Goal: Navigation & Orientation: Find specific page/section

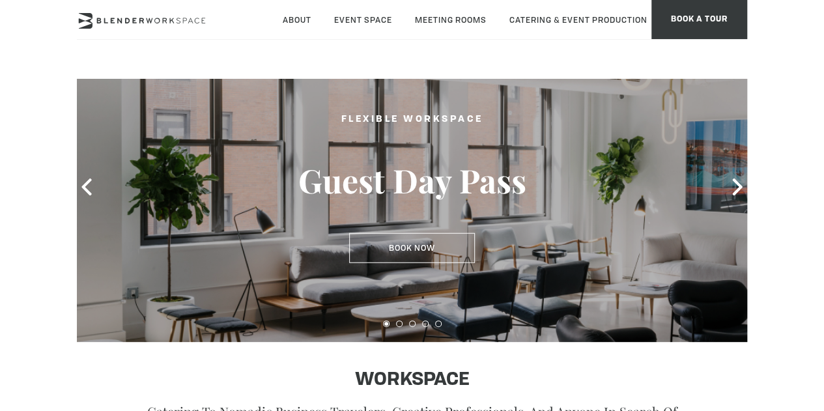
scroll to position [25, 0]
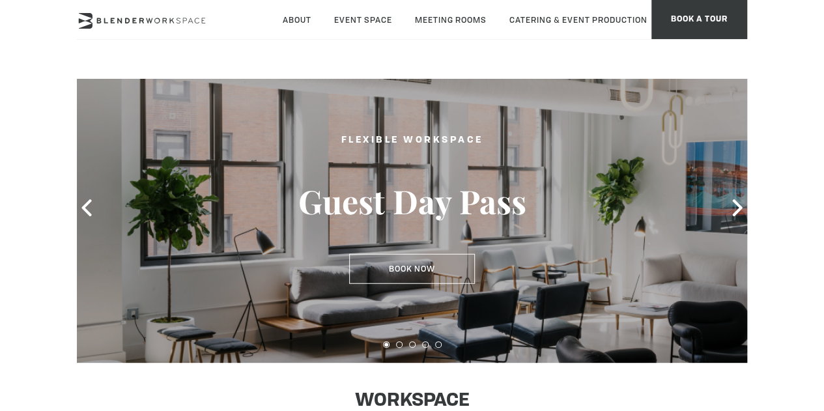
click at [724, 210] on div at bounding box center [412, 207] width 670 height 309
click at [735, 203] on icon at bounding box center [737, 207] width 10 height 17
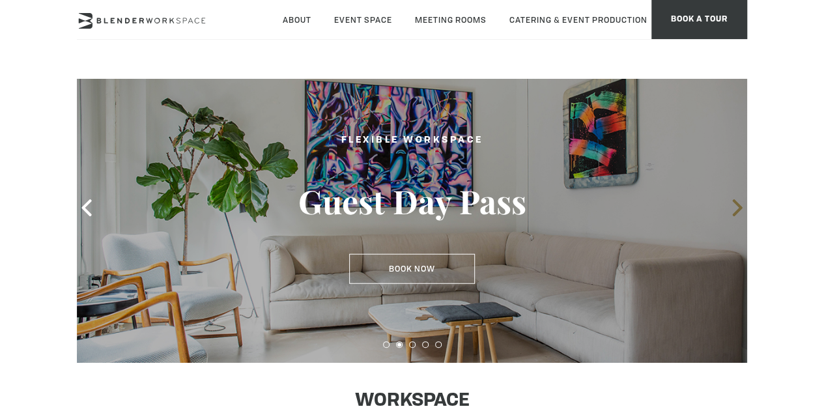
click at [735, 203] on icon at bounding box center [737, 207] width 10 height 17
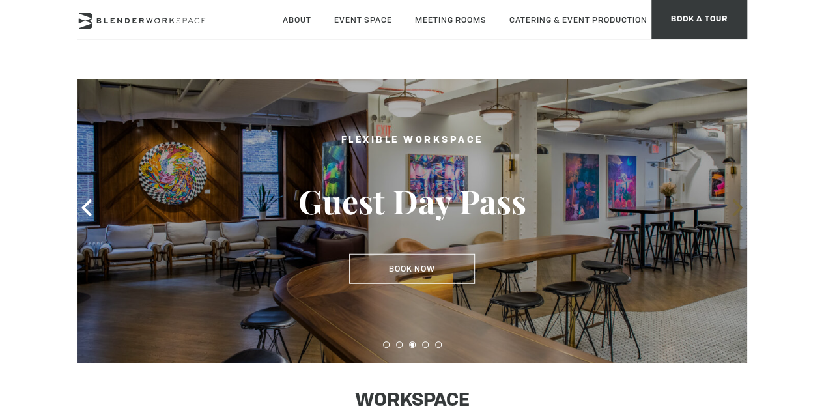
click at [735, 203] on icon at bounding box center [737, 207] width 10 height 17
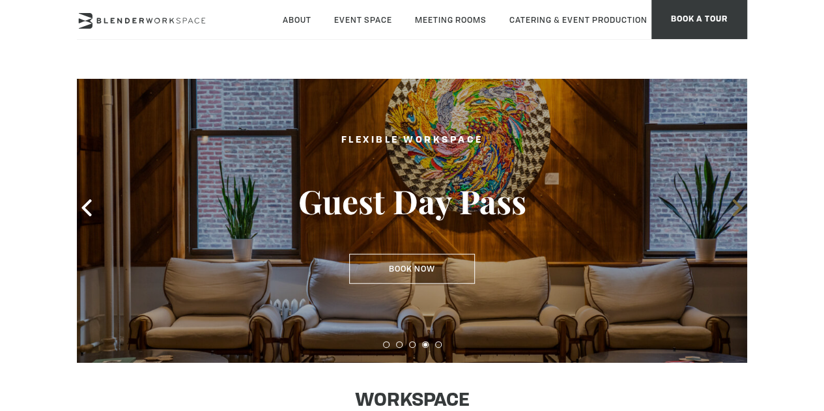
click at [735, 203] on icon at bounding box center [737, 207] width 10 height 17
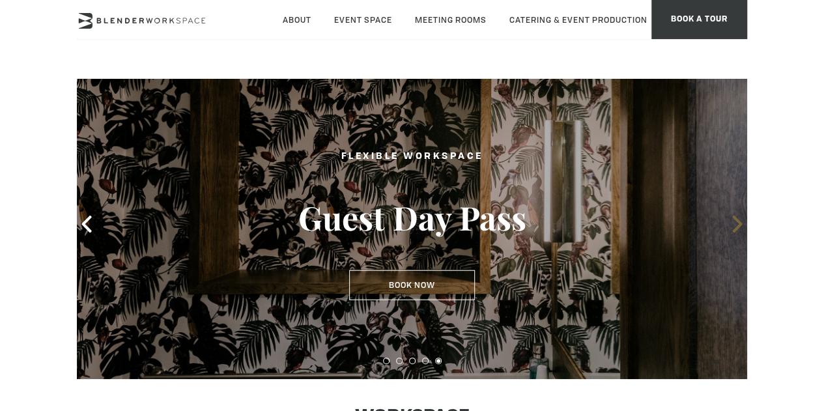
scroll to position [0, 0]
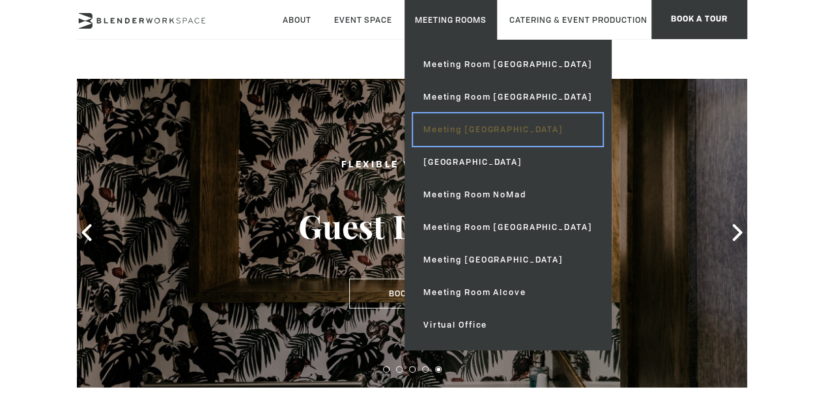
click at [503, 130] on link "Meeting [GEOGRAPHIC_DATA]" at bounding box center [508, 129] width 190 height 33
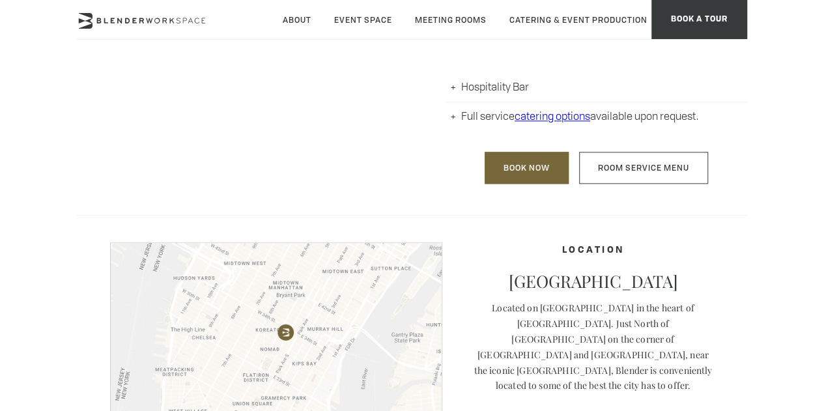
scroll to position [717, 0]
click at [85, 23] on icon at bounding box center [142, 21] width 130 height 16
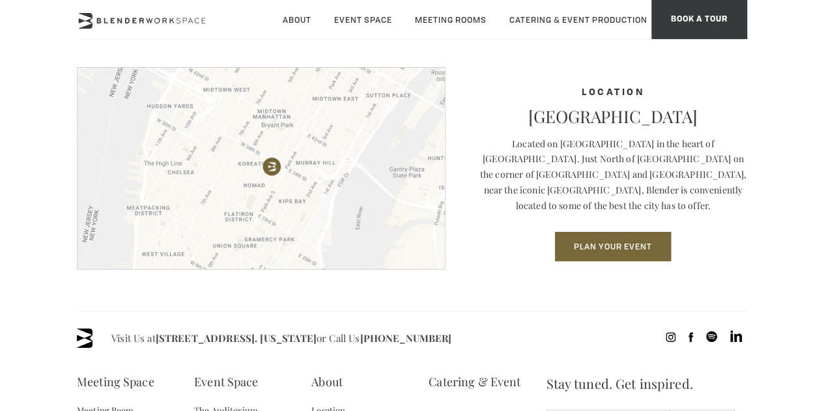
scroll to position [1694, 0]
